Goal: Find specific page/section: Find specific page/section

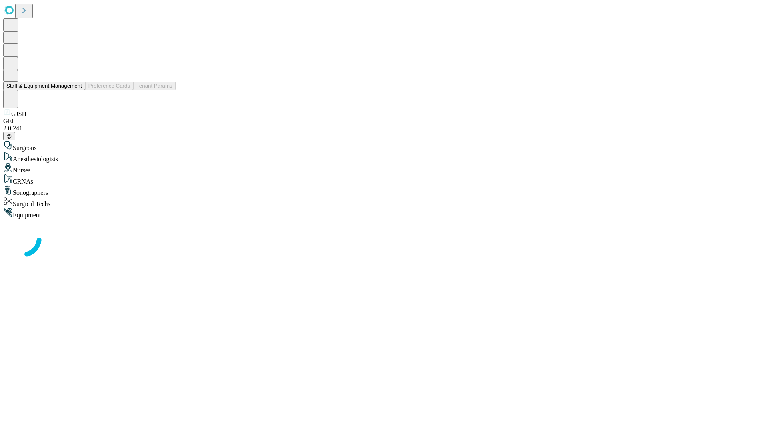
click at [76, 90] on button "Staff & Equipment Management" at bounding box center [44, 86] width 82 height 8
